Goal: Task Accomplishment & Management: Manage account settings

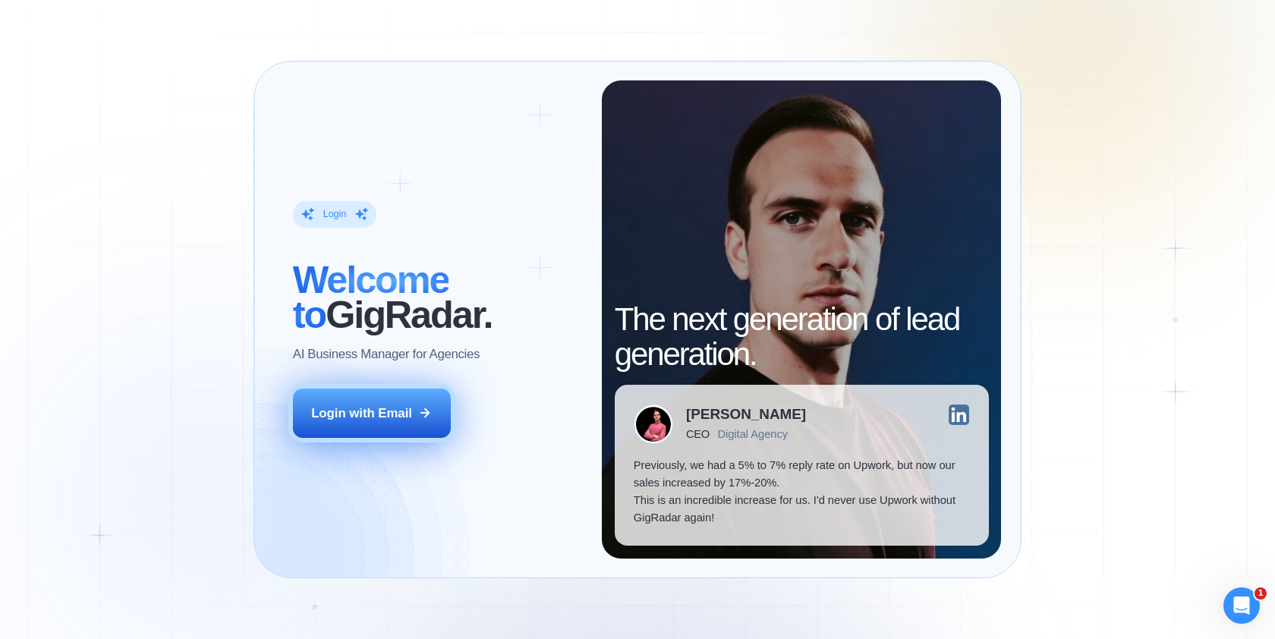
click at [392, 418] on div "Login with Email" at bounding box center [361, 413] width 101 height 17
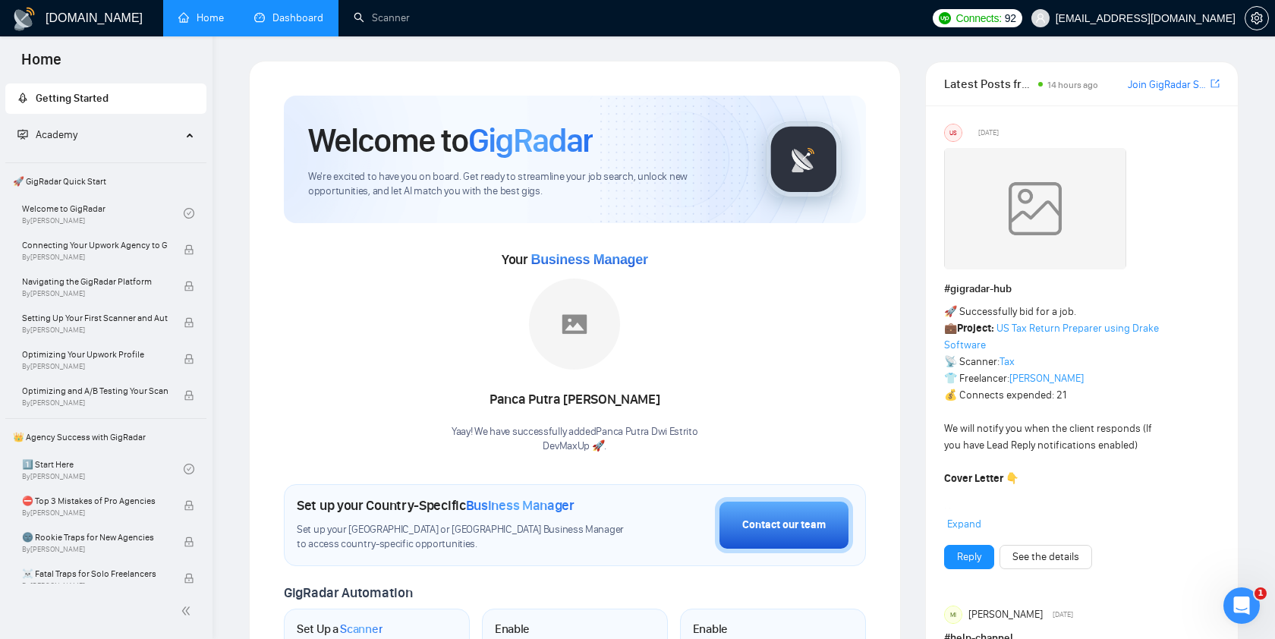
click at [298, 20] on link "Dashboard" at bounding box center [288, 17] width 69 height 13
